Goal: Contribute content

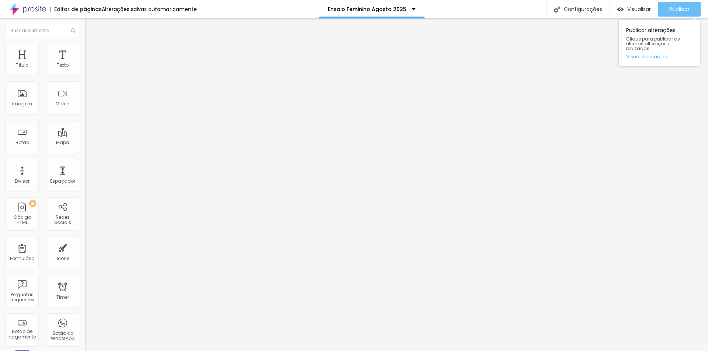
click at [686, 10] on span "Publicar" at bounding box center [679, 9] width 20 height 6
click at [91, 51] on span "Estilo" at bounding box center [96, 48] width 11 height 6
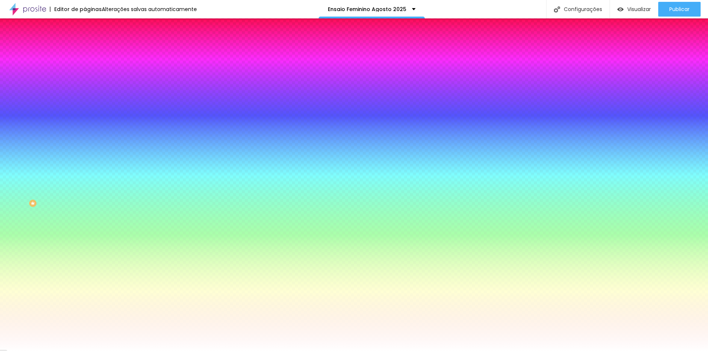
click at [91, 52] on span "Avançado" at bounding box center [103, 55] width 24 height 6
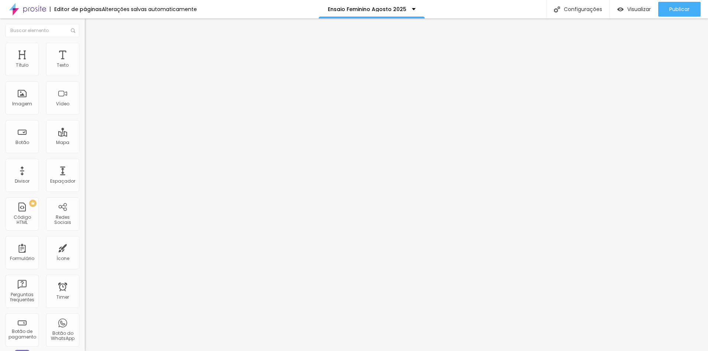
click at [85, 143] on input "range" at bounding box center [109, 146] width 48 height 6
drag, startPoint x: 15, startPoint y: 86, endPoint x: 7, endPoint y: 86, distance: 7.7
click at [85, 247] on input "range" at bounding box center [109, 250] width 48 height 6
drag, startPoint x: 685, startPoint y: 9, endPoint x: 650, endPoint y: 16, distance: 35.6
click at [682, 10] on span "Publicar" at bounding box center [679, 9] width 20 height 6
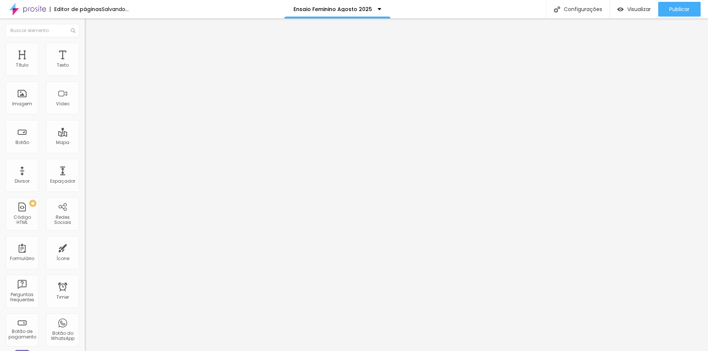
click at [85, 63] on span "Trocar imagem" at bounding box center [105, 60] width 40 height 6
drag, startPoint x: 680, startPoint y: 10, endPoint x: 672, endPoint y: 11, distance: 7.4
click at [678, 11] on span "Publicar" at bounding box center [679, 9] width 20 height 6
click at [85, 63] on span "Trocar imagem" at bounding box center [105, 60] width 40 height 6
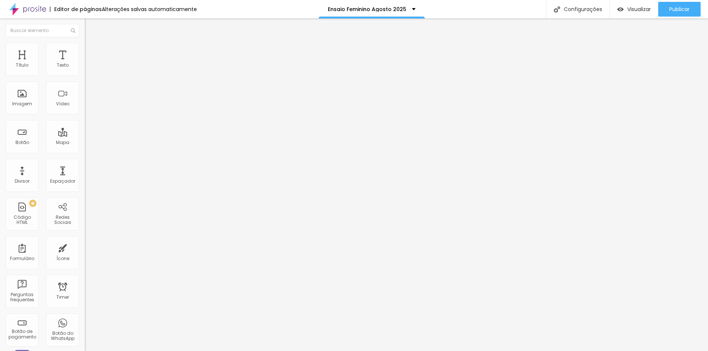
drag, startPoint x: 74, startPoint y: 109, endPoint x: 81, endPoint y: 107, distance: 6.9
click at [675, 8] on span "Publicar" at bounding box center [679, 9] width 20 height 6
